Goal: Information Seeking & Learning: Learn about a topic

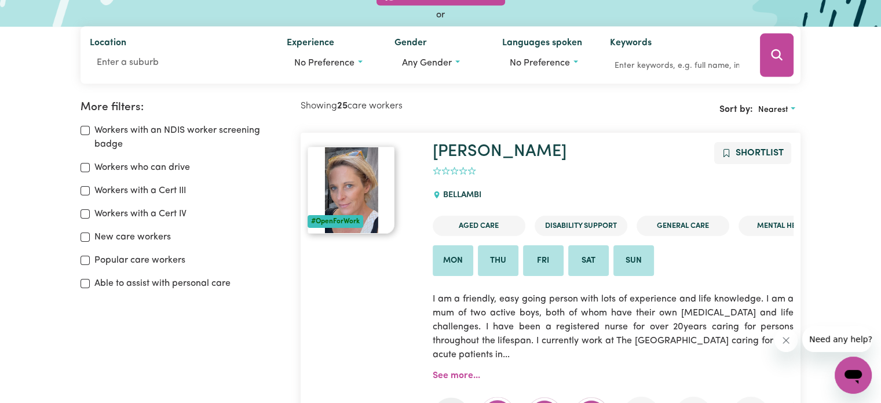
scroll to position [20, 0]
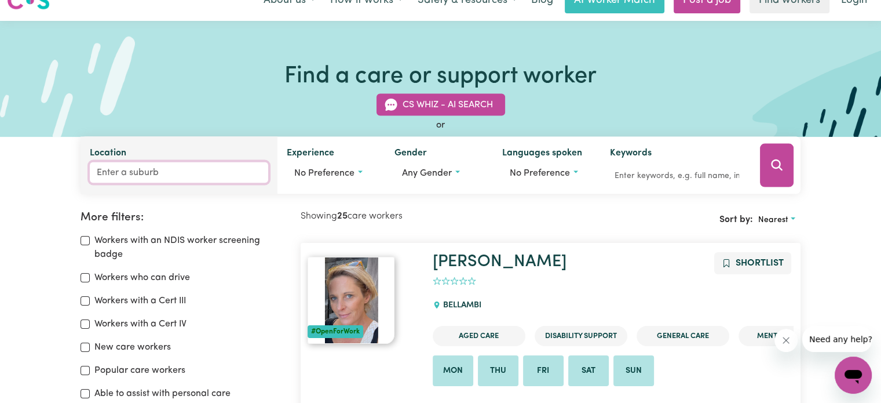
click at [139, 179] on input "Location" at bounding box center [179, 172] width 178 height 21
type input "exe"
type input "exeTER, [GEOGRAPHIC_DATA], 2579"
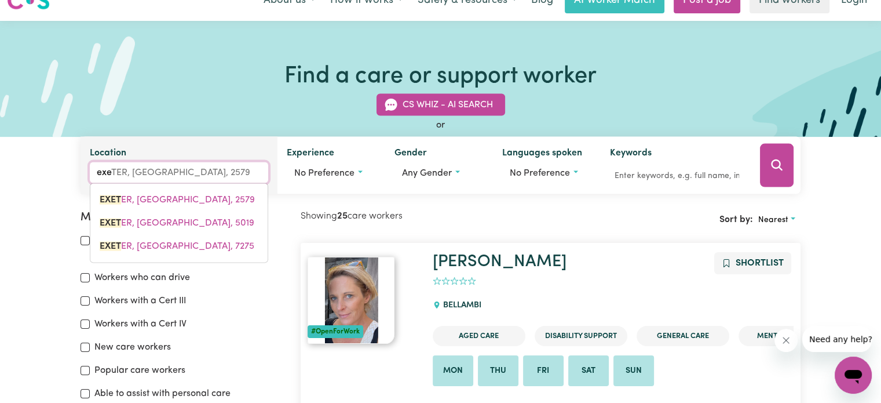
type input "exet"
type input "exetER, [GEOGRAPHIC_DATA], 2579"
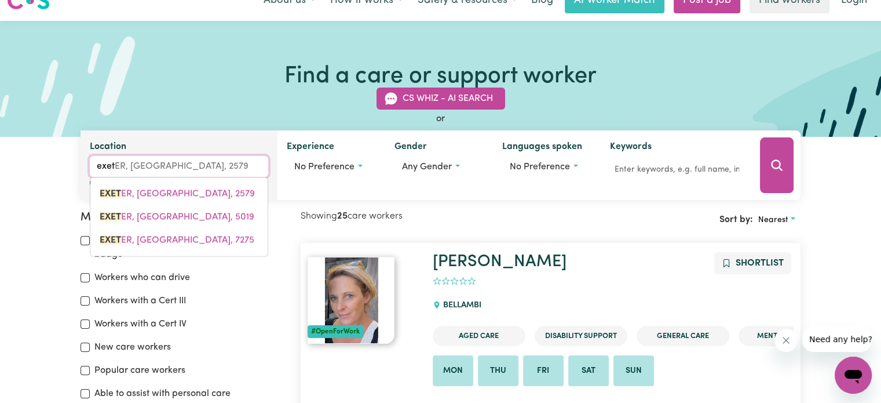
type input "exete"
type input "exeteR, [GEOGRAPHIC_DATA], 2579"
type input "[GEOGRAPHIC_DATA]"
type input "[GEOGRAPHIC_DATA], [GEOGRAPHIC_DATA], 2579"
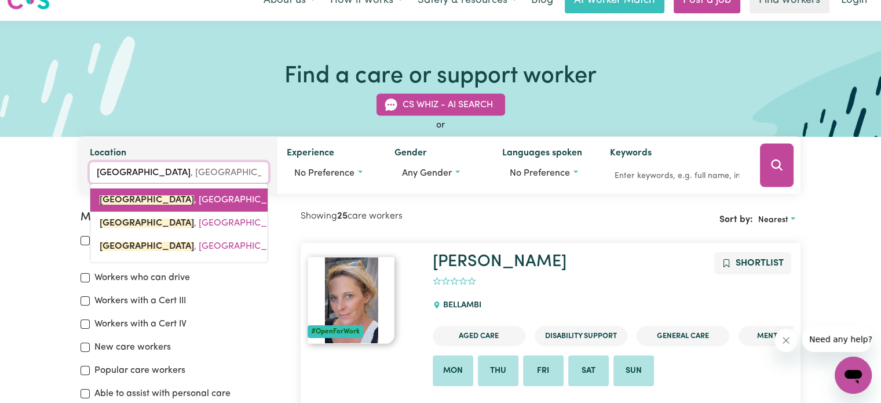
click at [174, 199] on span "[GEOGRAPHIC_DATA] , [GEOGRAPHIC_DATA], 2579" at bounding box center [208, 199] width 217 height 9
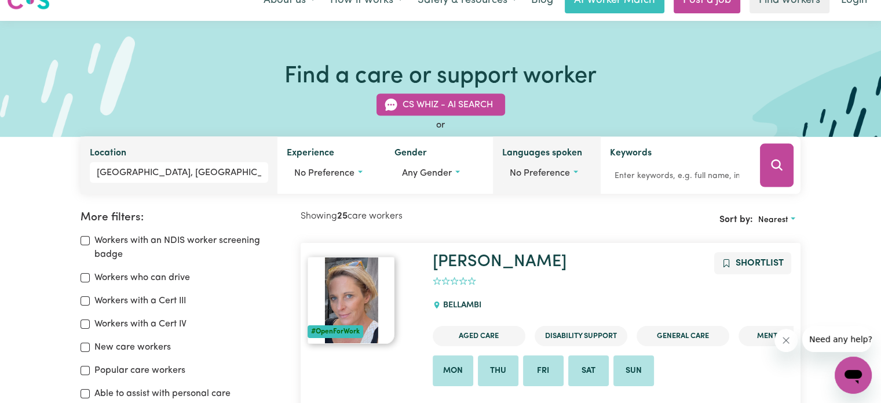
click at [555, 178] on button "No preference" at bounding box center [546, 173] width 89 height 22
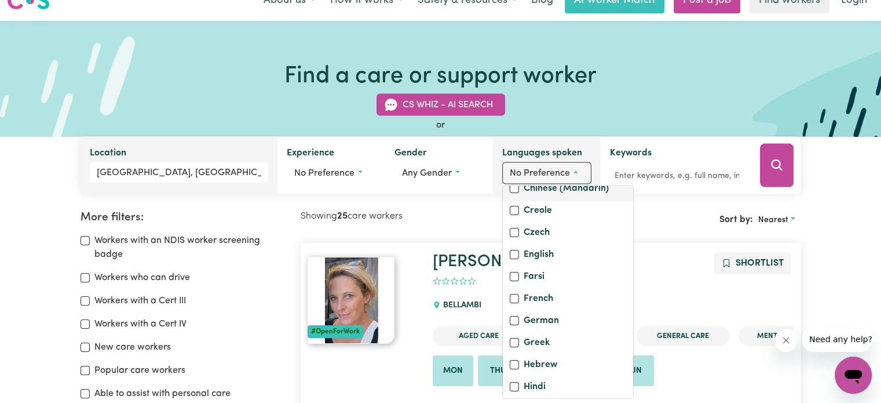
scroll to position [232, 0]
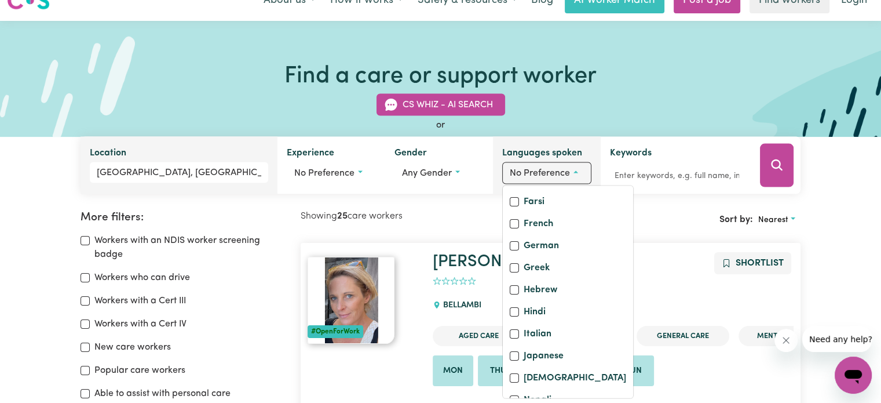
click at [559, 171] on span "No preference" at bounding box center [540, 173] width 60 height 9
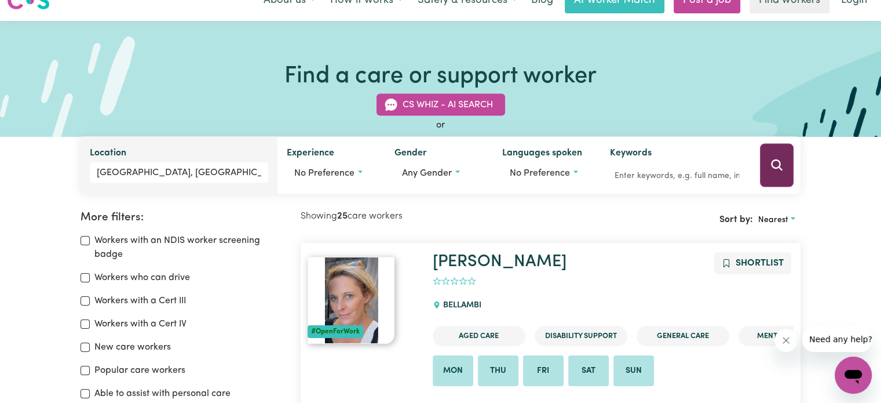
click at [776, 161] on icon "Search" at bounding box center [777, 164] width 11 height 11
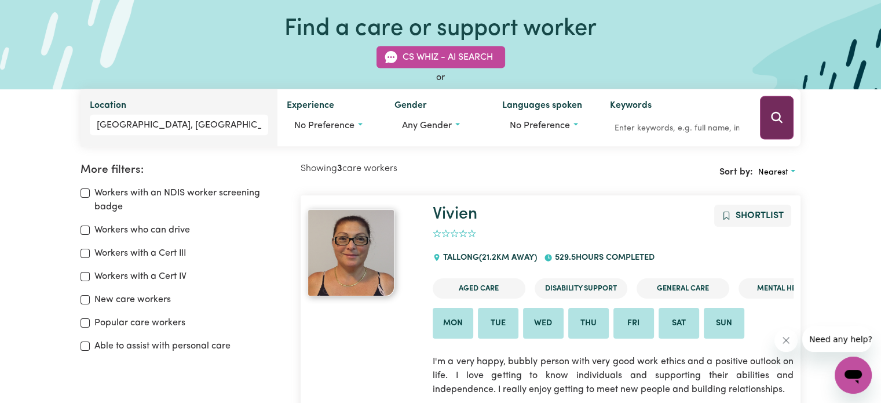
scroll to position [193, 0]
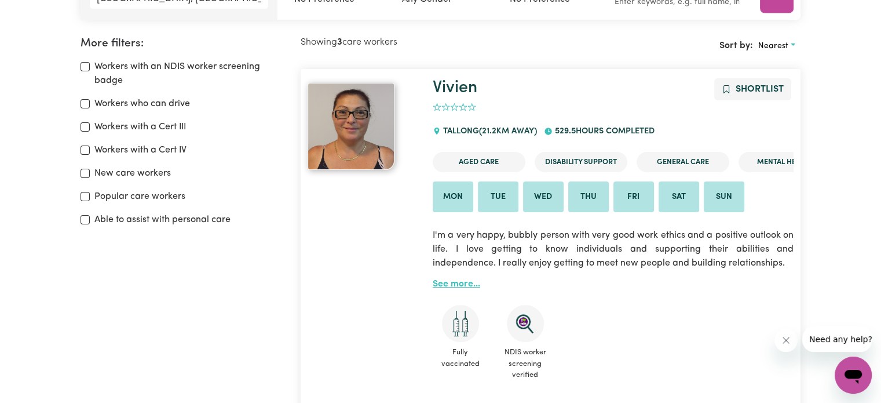
click at [452, 287] on link "See more..." at bounding box center [457, 283] width 48 height 9
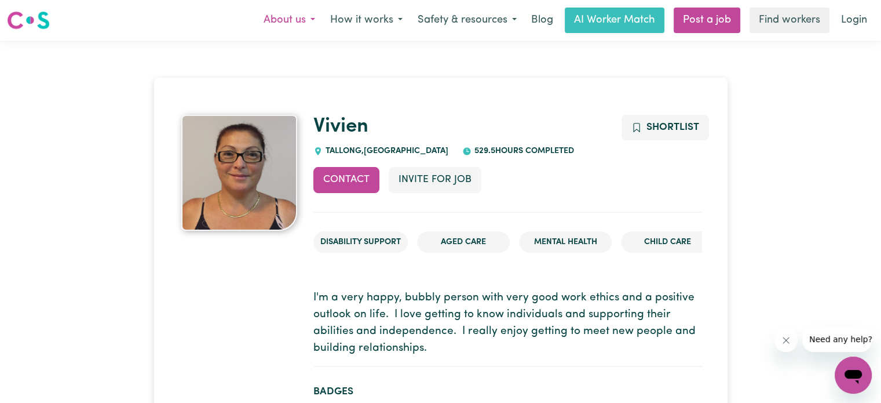
click at [302, 16] on button "About us" at bounding box center [289, 20] width 67 height 24
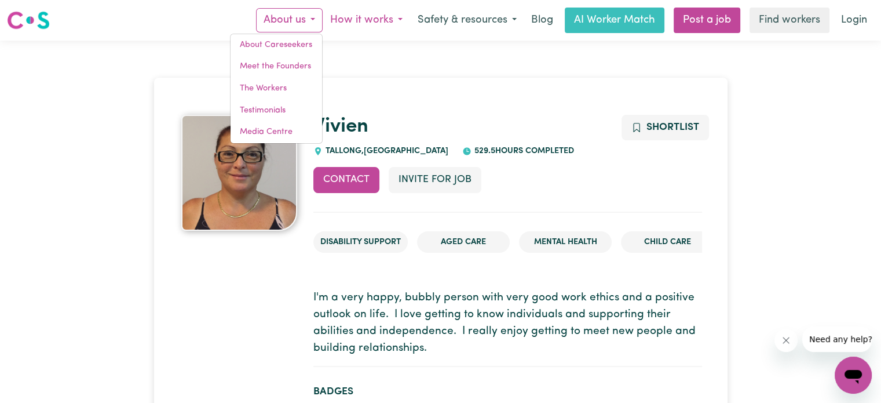
click at [361, 25] on button "How it works" at bounding box center [366, 20] width 87 height 24
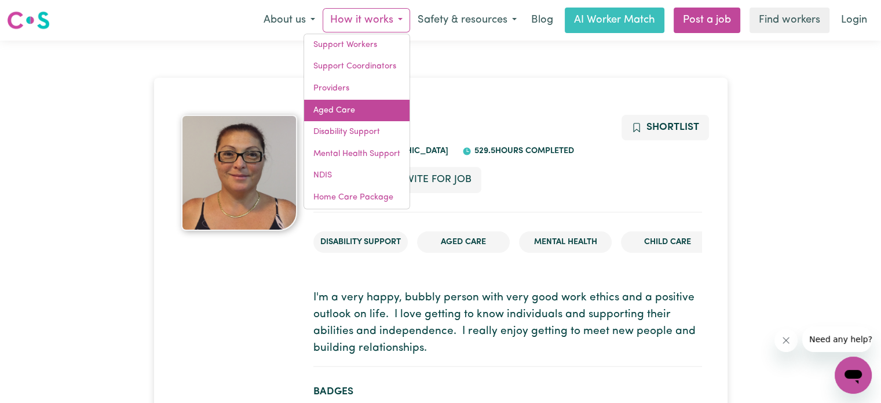
click at [360, 105] on link "Aged Care" at bounding box center [356, 111] width 105 height 22
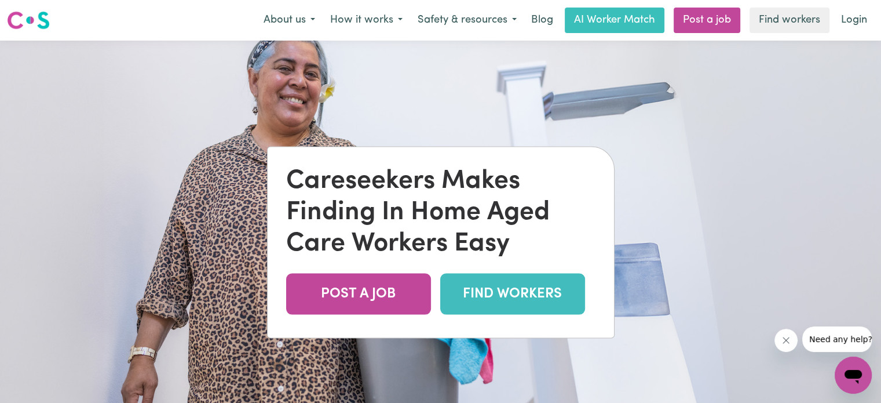
click at [498, 298] on link "FIND WORKERS" at bounding box center [512, 293] width 145 height 41
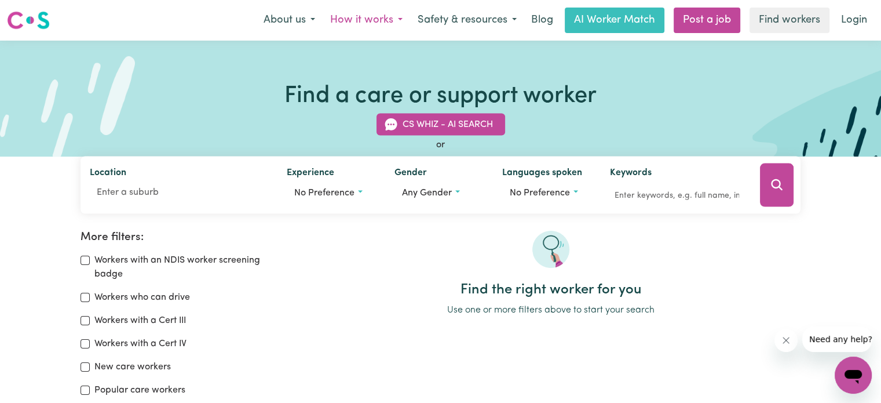
click at [375, 28] on button "How it works" at bounding box center [366, 20] width 87 height 24
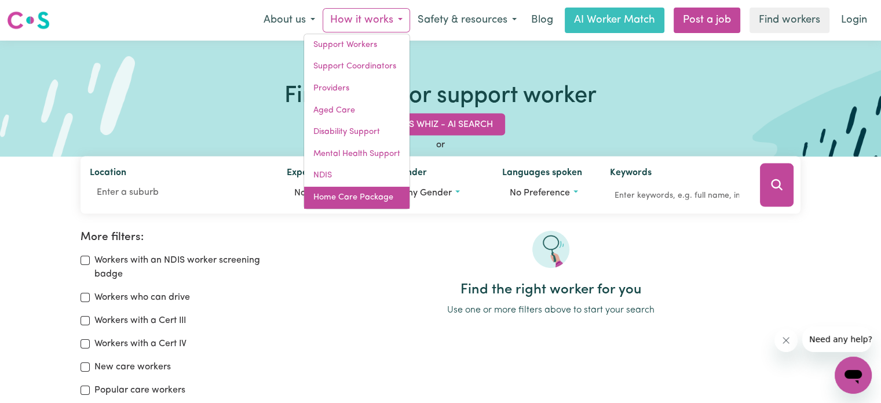
click at [324, 195] on link "Home Care Package" at bounding box center [356, 198] width 105 height 22
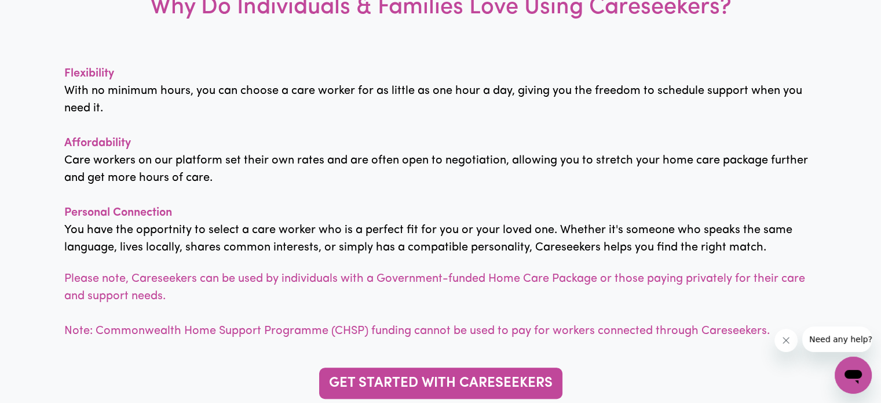
scroll to position [521, 0]
